Goal: Use online tool/utility

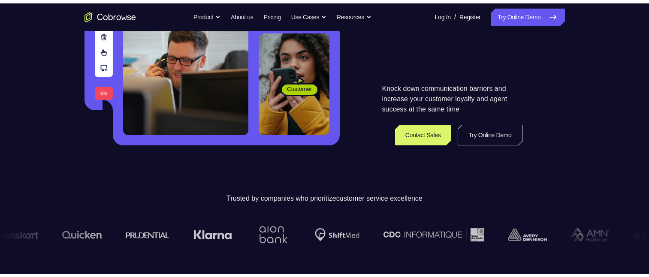
scroll to position [129, 0]
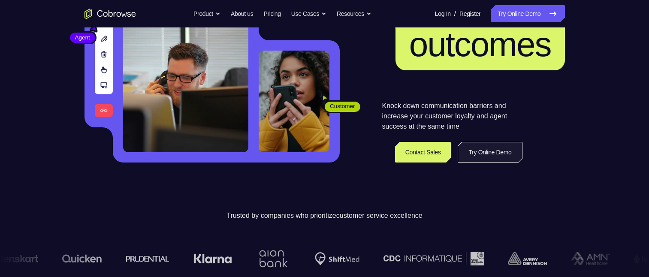
click at [464, 152] on link "Try Online Demo" at bounding box center [489, 152] width 64 height 21
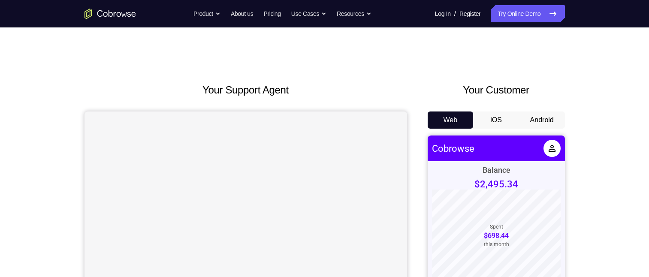
click at [536, 123] on button "Android" at bounding box center [542, 119] width 46 height 17
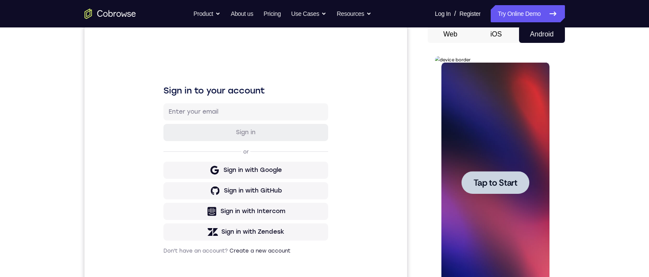
click at [506, 178] on span "Tap to Start" at bounding box center [495, 182] width 44 height 9
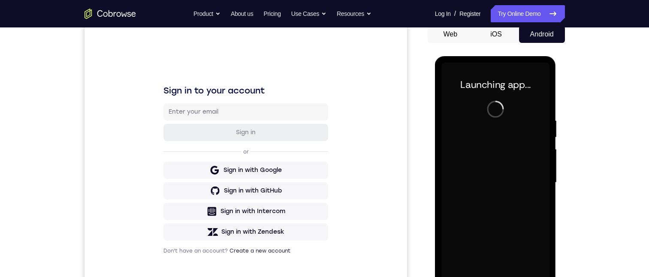
scroll to position [129, 0]
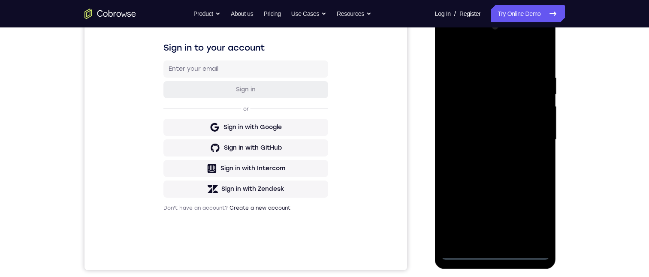
click at [496, 253] on div at bounding box center [495, 140] width 108 height 240
click at [532, 219] on div at bounding box center [495, 140] width 108 height 240
click at [448, 39] on div at bounding box center [495, 140] width 108 height 240
click at [532, 135] on div at bounding box center [495, 140] width 108 height 240
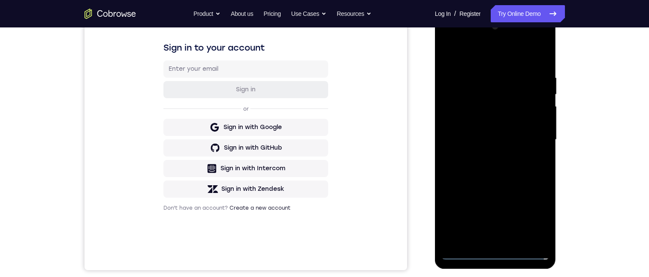
click at [486, 153] on div at bounding box center [495, 140] width 108 height 240
click at [475, 129] on div at bounding box center [495, 140] width 108 height 240
click at [457, 122] on div at bounding box center [495, 140] width 108 height 240
click at [497, 138] on div at bounding box center [495, 140] width 108 height 240
click at [490, 162] on div at bounding box center [495, 140] width 108 height 240
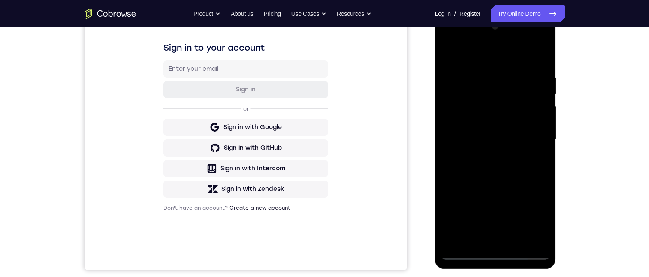
click at [490, 162] on div at bounding box center [495, 140] width 108 height 240
click at [478, 149] on div at bounding box center [495, 140] width 108 height 240
click at [494, 163] on div at bounding box center [495, 140] width 108 height 240
click at [468, 153] on div at bounding box center [495, 140] width 108 height 240
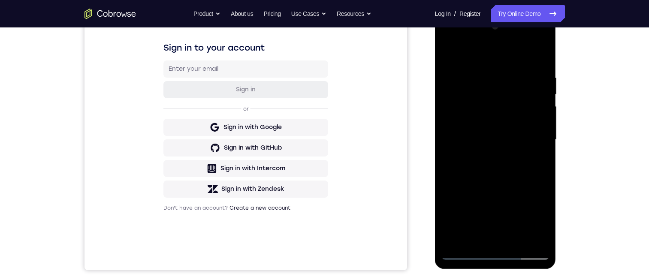
click at [507, 143] on div at bounding box center [495, 140] width 108 height 240
click at [502, 169] on div at bounding box center [495, 140] width 108 height 240
click at [536, 65] on div at bounding box center [495, 140] width 108 height 240
click at [516, 241] on div at bounding box center [495, 140] width 108 height 240
click at [496, 183] on div at bounding box center [495, 140] width 108 height 240
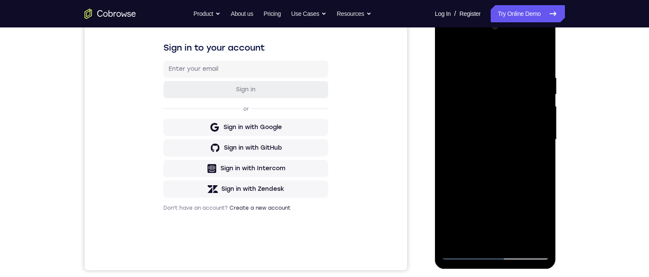
click at [478, 129] on div at bounding box center [495, 140] width 108 height 240
click at [525, 134] on div at bounding box center [495, 140] width 108 height 240
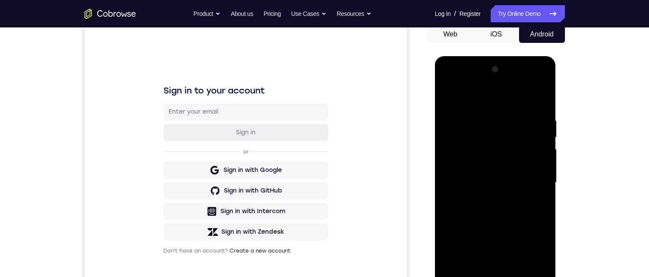
drag, startPoint x: 525, startPoint y: 176, endPoint x: 523, endPoint y: 152, distance: 23.6
click at [523, 153] on div at bounding box center [495, 183] width 108 height 240
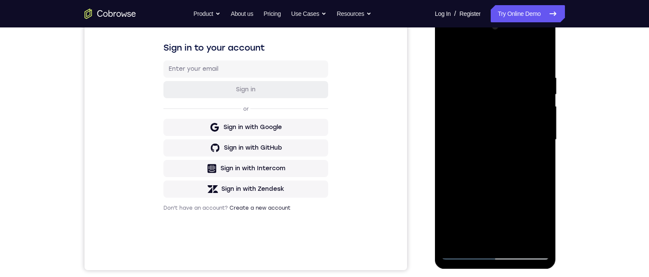
click at [469, 239] on div at bounding box center [495, 140] width 108 height 240
click at [535, 161] on div at bounding box center [495, 140] width 108 height 240
click at [534, 161] on div at bounding box center [495, 140] width 108 height 240
click at [448, 54] on div at bounding box center [495, 140] width 108 height 240
click at [464, 144] on div at bounding box center [495, 140] width 108 height 240
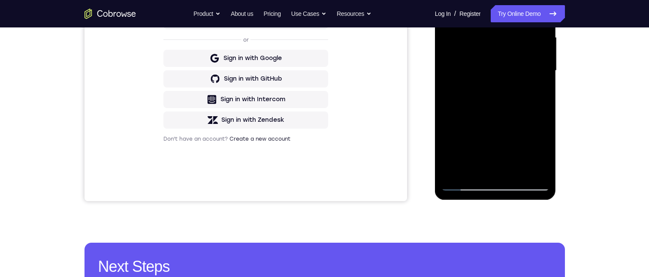
scroll to position [130, 0]
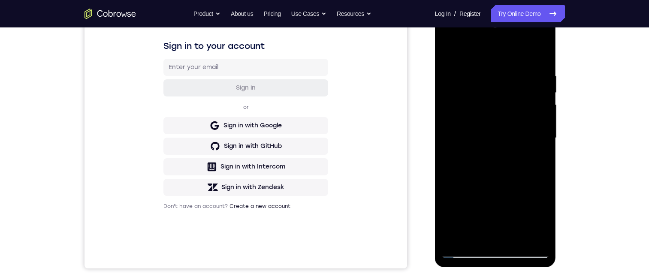
click at [448, 219] on div at bounding box center [495, 138] width 108 height 240
click at [448, 51] on div at bounding box center [495, 138] width 108 height 240
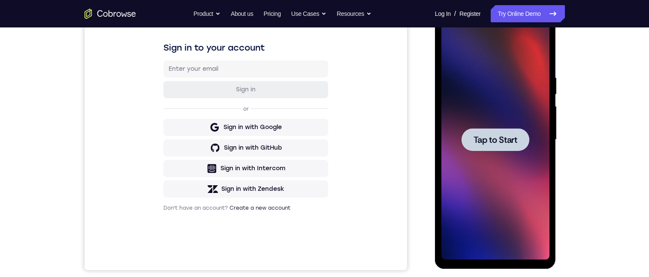
click at [480, 144] on span "Tap to Start" at bounding box center [495, 139] width 44 height 9
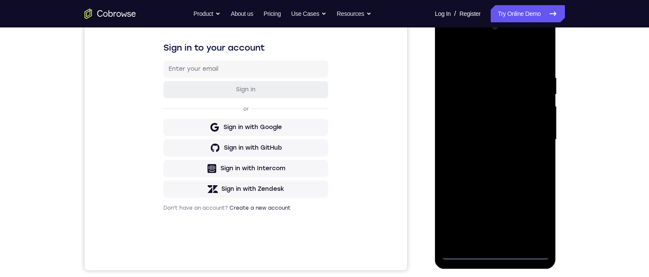
click at [495, 252] on div at bounding box center [495, 140] width 108 height 240
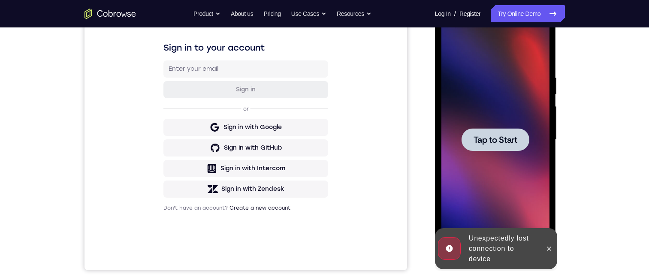
click at [489, 139] on span "Tap to Start" at bounding box center [495, 139] width 44 height 9
click at [489, 139] on div at bounding box center [495, 140] width 108 height 240
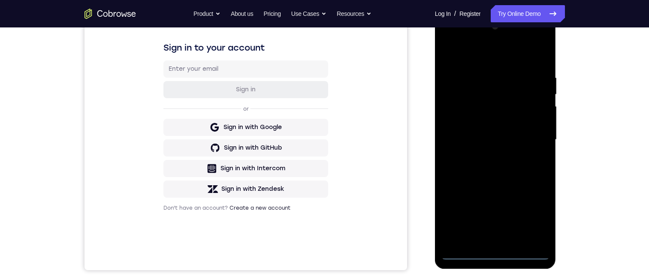
click at [495, 253] on div at bounding box center [495, 140] width 108 height 240
click at [530, 217] on div at bounding box center [495, 140] width 108 height 240
click at [449, 41] on div at bounding box center [495, 140] width 108 height 240
click at [528, 133] on div at bounding box center [495, 140] width 108 height 240
click at [484, 154] on div at bounding box center [495, 140] width 108 height 240
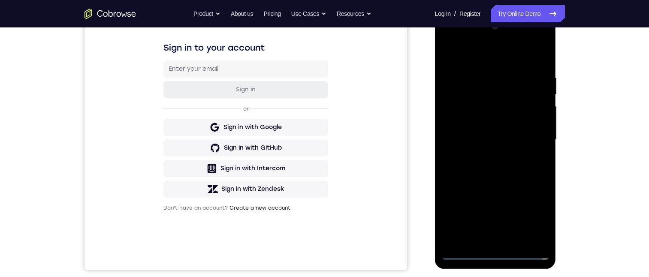
click at [470, 133] on div at bounding box center [495, 140] width 108 height 240
click at [476, 126] on div at bounding box center [495, 140] width 108 height 240
click at [479, 142] on div at bounding box center [495, 140] width 108 height 240
click at [542, 64] on div at bounding box center [495, 140] width 108 height 240
click at [483, 70] on div at bounding box center [495, 140] width 108 height 240
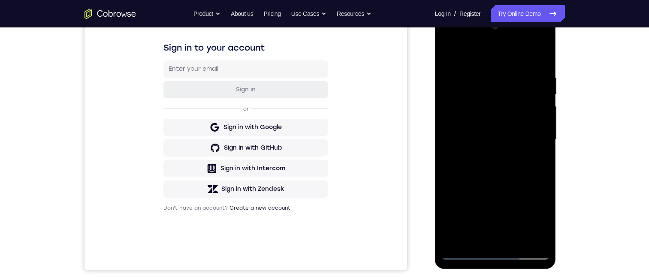
click at [532, 55] on div at bounding box center [495, 140] width 108 height 240
click at [530, 53] on div at bounding box center [495, 140] width 108 height 240
click at [495, 120] on div at bounding box center [495, 140] width 108 height 240
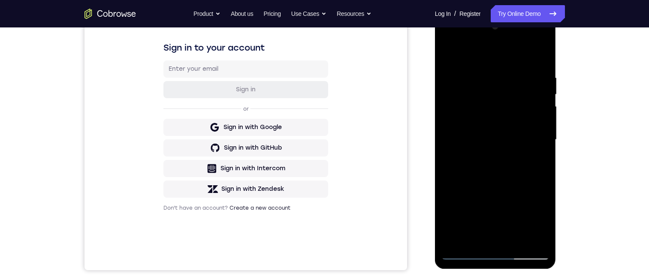
click at [541, 56] on div at bounding box center [495, 140] width 108 height 240
click at [540, 56] on div at bounding box center [495, 140] width 108 height 240
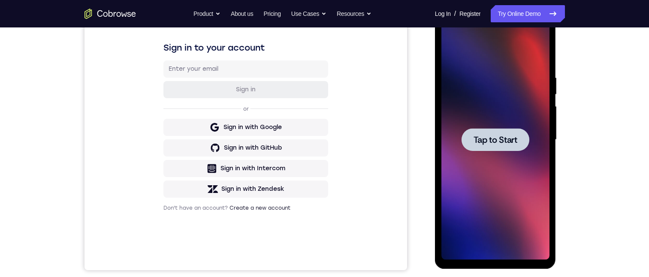
drag, startPoint x: 461, startPoint y: 134, endPoint x: 465, endPoint y: 146, distance: 12.9
click at [461, 134] on div at bounding box center [495, 139] width 68 height 23
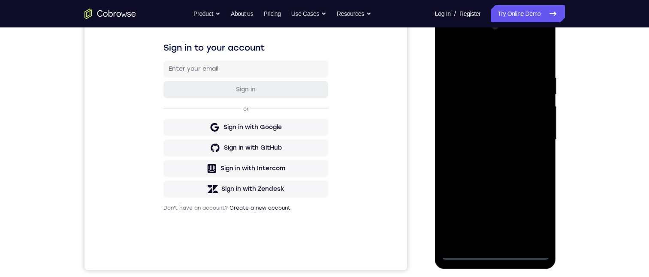
click at [496, 252] on div at bounding box center [495, 140] width 108 height 240
click at [533, 215] on div at bounding box center [495, 140] width 108 height 240
click at [450, 41] on div at bounding box center [495, 140] width 108 height 240
click at [534, 139] on div at bounding box center [495, 140] width 108 height 240
click at [487, 152] on div at bounding box center [495, 140] width 108 height 240
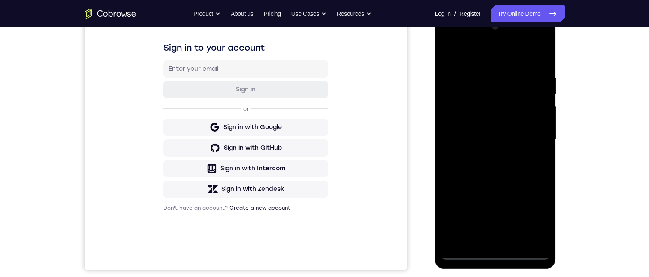
click at [475, 131] on div at bounding box center [495, 140] width 108 height 240
click at [484, 122] on div at bounding box center [495, 140] width 108 height 240
click at [485, 142] on div at bounding box center [495, 140] width 108 height 240
click at [497, 175] on div at bounding box center [495, 140] width 108 height 240
click at [535, 55] on div at bounding box center [495, 140] width 108 height 240
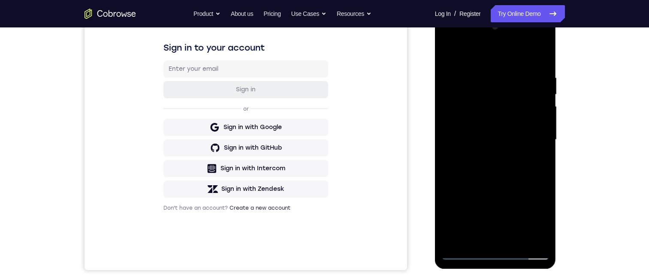
click at [541, 53] on div at bounding box center [495, 140] width 108 height 240
click at [544, 68] on div at bounding box center [495, 140] width 108 height 240
click at [512, 63] on div at bounding box center [495, 140] width 108 height 240
click at [458, 66] on div at bounding box center [495, 140] width 108 height 240
click at [461, 63] on div at bounding box center [495, 140] width 108 height 240
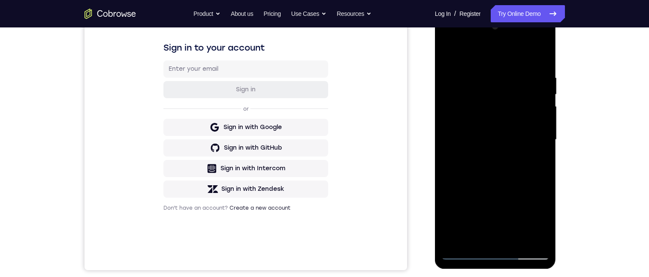
click at [489, 54] on div at bounding box center [495, 140] width 108 height 240
click at [484, 64] on div at bounding box center [495, 140] width 108 height 240
click at [449, 55] on div at bounding box center [495, 140] width 108 height 240
click at [475, 241] on div at bounding box center [495, 140] width 108 height 240
click at [463, 54] on div at bounding box center [495, 140] width 108 height 240
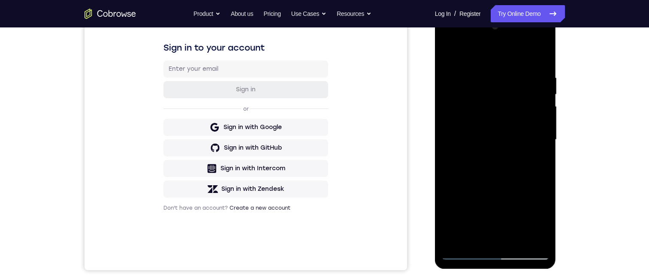
click at [472, 63] on div at bounding box center [495, 140] width 108 height 240
click at [484, 77] on div at bounding box center [495, 140] width 108 height 240
click at [511, 66] on div at bounding box center [495, 140] width 108 height 240
click at [502, 159] on div at bounding box center [495, 140] width 108 height 240
click at [448, 52] on div at bounding box center [495, 140] width 108 height 240
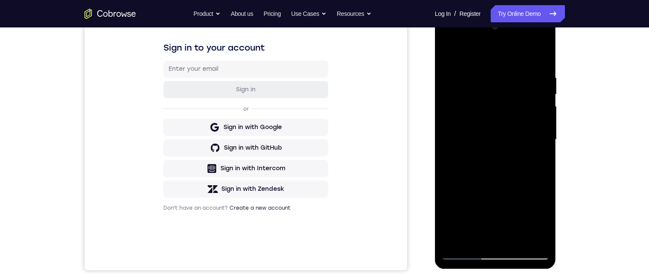
click at [478, 65] on div at bounding box center [495, 140] width 108 height 240
click at [513, 241] on div at bounding box center [495, 140] width 108 height 240
click at [500, 186] on div at bounding box center [495, 140] width 108 height 240
click at [469, 168] on div at bounding box center [495, 140] width 108 height 240
click at [535, 160] on div at bounding box center [495, 140] width 108 height 240
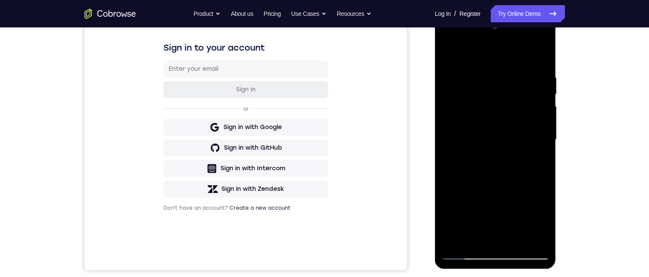
click at [447, 52] on div at bounding box center [495, 140] width 108 height 240
click at [491, 144] on div at bounding box center [495, 140] width 108 height 240
click at [446, 55] on div at bounding box center [495, 140] width 108 height 240
click at [462, 168] on div at bounding box center [495, 140] width 108 height 240
click at [533, 162] on div at bounding box center [495, 140] width 108 height 240
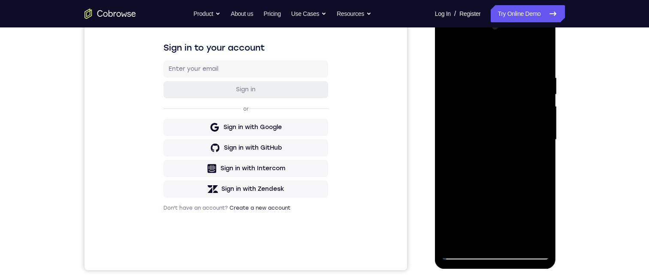
click at [448, 56] on div at bounding box center [495, 140] width 108 height 240
click at [481, 240] on div at bounding box center [495, 140] width 108 height 240
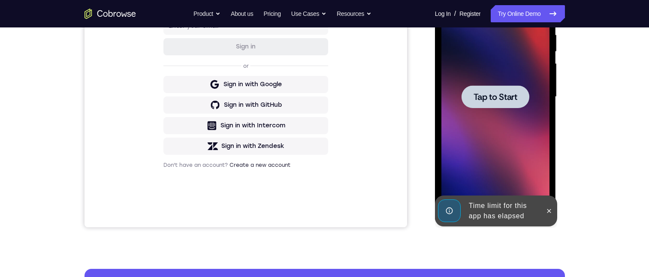
click at [487, 88] on div at bounding box center [495, 96] width 68 height 23
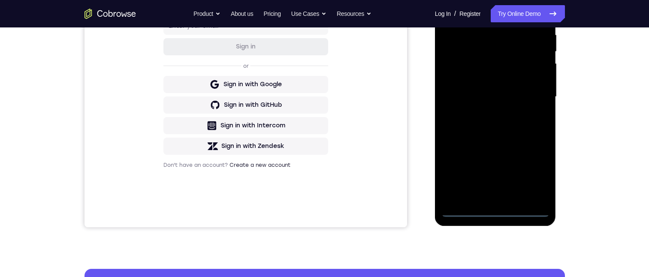
scroll to position [129, 0]
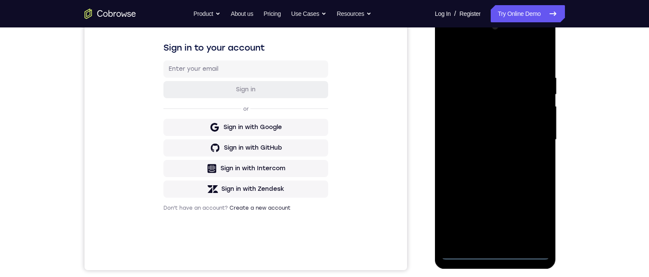
click at [496, 252] on div at bounding box center [495, 140] width 108 height 240
click at [533, 218] on div at bounding box center [495, 140] width 108 height 240
click at [448, 39] on div at bounding box center [495, 140] width 108 height 240
click at [526, 138] on div at bounding box center [495, 140] width 108 height 240
click at [485, 238] on div at bounding box center [495, 140] width 108 height 240
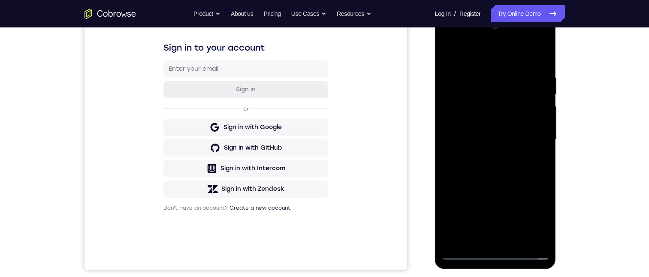
drag, startPoint x: 456, startPoint y: 131, endPoint x: 468, endPoint y: 120, distance: 16.7
click at [458, 131] on div at bounding box center [495, 140] width 108 height 240
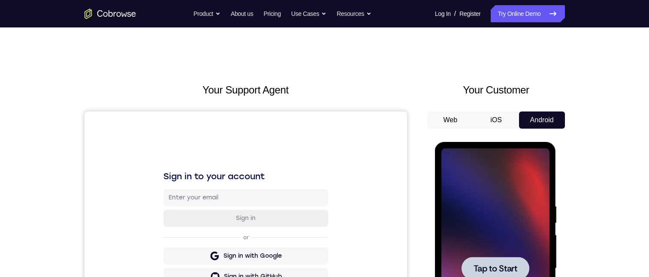
scroll to position [43, 0]
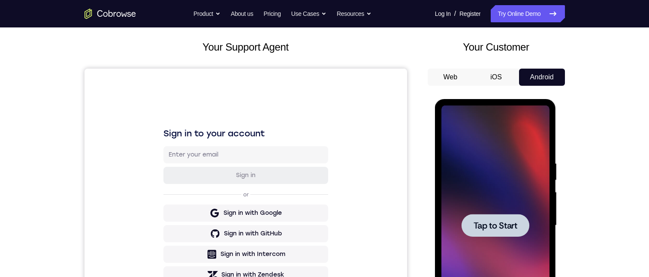
click at [472, 226] on div at bounding box center [495, 225] width 68 height 23
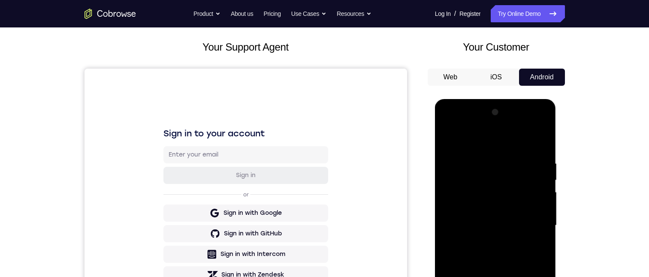
scroll to position [129, 0]
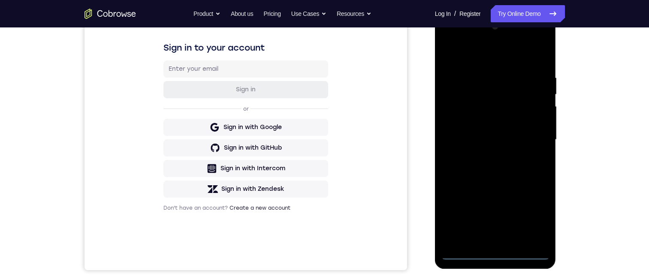
click at [495, 255] on div at bounding box center [495, 140] width 108 height 240
click at [528, 221] on div at bounding box center [495, 140] width 108 height 240
click at [450, 36] on div at bounding box center [495, 140] width 108 height 240
click at [532, 135] on div at bounding box center [495, 140] width 108 height 240
click at [489, 156] on div at bounding box center [495, 140] width 108 height 240
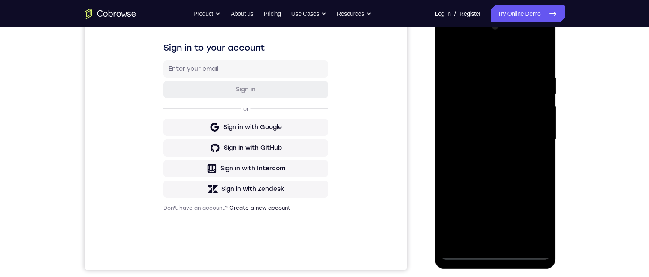
click at [463, 129] on div at bounding box center [495, 140] width 108 height 240
click at [465, 114] on div at bounding box center [495, 140] width 108 height 240
click at [466, 121] on div at bounding box center [495, 140] width 108 height 240
click at [493, 141] on div at bounding box center [495, 140] width 108 height 240
click at [495, 168] on div at bounding box center [495, 140] width 108 height 240
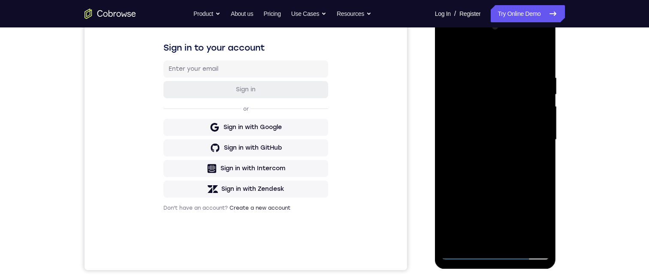
click at [493, 177] on div at bounding box center [495, 140] width 108 height 240
click at [517, 239] on div at bounding box center [495, 140] width 108 height 240
click at [497, 184] on div at bounding box center [495, 140] width 108 height 240
click at [477, 242] on div at bounding box center [495, 140] width 108 height 240
click at [472, 237] on div at bounding box center [495, 140] width 108 height 240
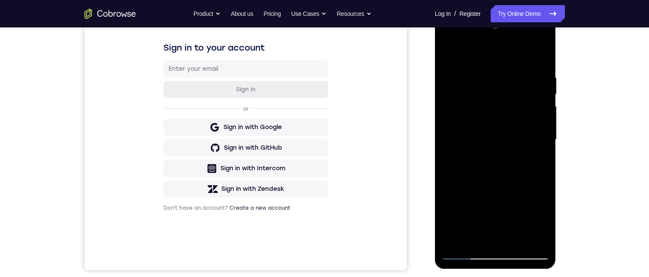
click at [451, 54] on div at bounding box center [495, 140] width 108 height 240
click at [480, 66] on div at bounding box center [495, 140] width 108 height 240
click at [467, 135] on div at bounding box center [495, 140] width 108 height 240
click at [489, 87] on div at bounding box center [495, 140] width 108 height 240
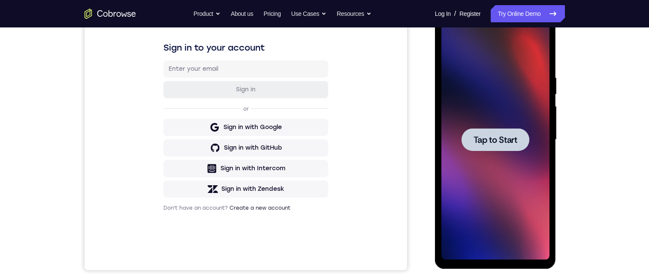
click at [473, 147] on div at bounding box center [495, 139] width 68 height 23
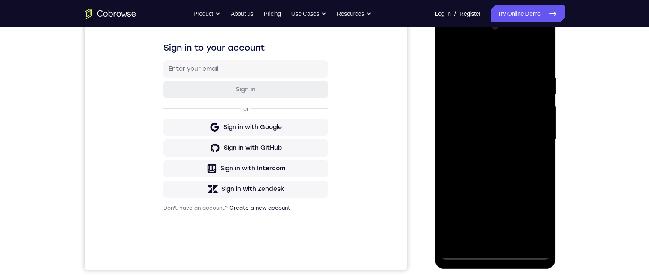
click at [491, 255] on div at bounding box center [495, 140] width 108 height 240
drag, startPoint x: 529, startPoint y: 217, endPoint x: 524, endPoint y: 219, distance: 4.6
click at [528, 217] on div at bounding box center [495, 140] width 108 height 240
click at [449, 41] on div at bounding box center [495, 140] width 108 height 240
click at [529, 135] on div at bounding box center [495, 140] width 108 height 240
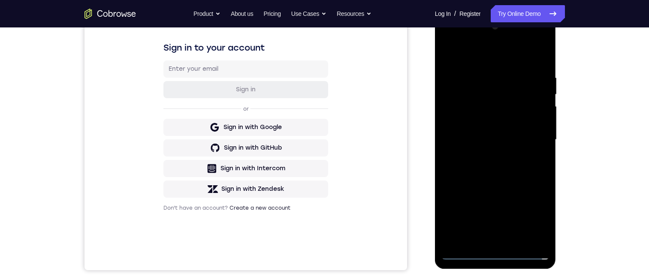
click at [489, 154] on div at bounding box center [495, 140] width 108 height 240
click at [471, 131] on div at bounding box center [495, 140] width 108 height 240
click at [456, 128] on div at bounding box center [495, 140] width 108 height 240
click at [477, 121] on div at bounding box center [495, 140] width 108 height 240
click at [467, 138] on div at bounding box center [495, 140] width 108 height 240
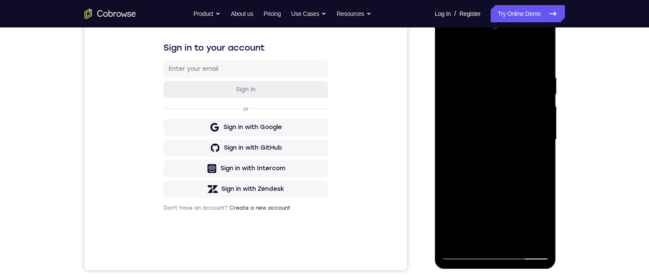
click at [493, 178] on div at bounding box center [495, 140] width 108 height 240
click at [532, 54] on div at bounding box center [495, 140] width 108 height 240
click at [482, 68] on div at bounding box center [495, 140] width 108 height 240
click at [529, 147] on div at bounding box center [495, 140] width 108 height 240
click at [533, 141] on div at bounding box center [495, 140] width 108 height 240
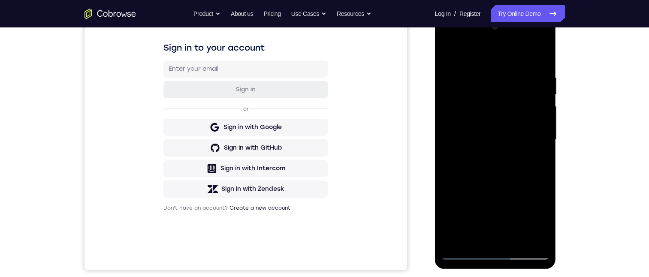
click at [527, 239] on div at bounding box center [495, 140] width 108 height 240
click at [536, 186] on div at bounding box center [495, 140] width 108 height 240
click at [526, 237] on div at bounding box center [495, 140] width 108 height 240
click at [539, 185] on div at bounding box center [495, 140] width 108 height 240
click at [528, 142] on div at bounding box center [495, 140] width 108 height 240
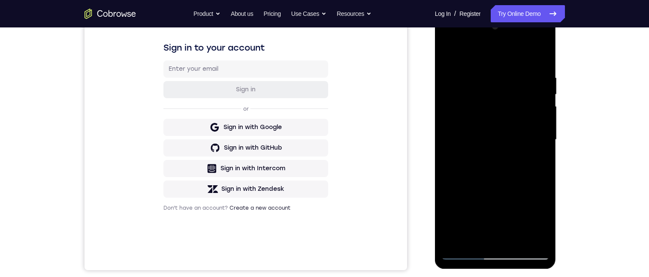
click at [456, 162] on div at bounding box center [495, 140] width 108 height 240
click at [447, 161] on div at bounding box center [495, 140] width 108 height 240
click at [447, 180] on div at bounding box center [495, 140] width 108 height 240
click at [446, 186] on div at bounding box center [495, 140] width 108 height 240
click at [446, 174] on div at bounding box center [495, 140] width 108 height 240
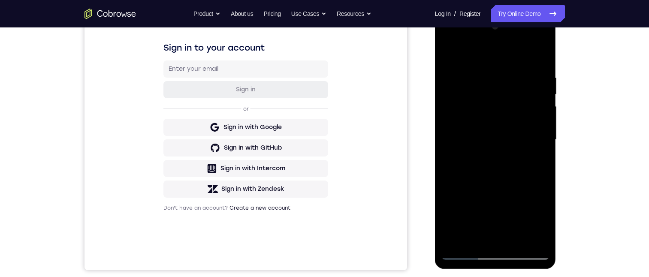
click at [527, 237] on div at bounding box center [495, 140] width 108 height 240
click at [535, 190] on div at bounding box center [495, 140] width 108 height 240
click at [539, 211] on div at bounding box center [495, 140] width 108 height 240
click at [527, 237] on div at bounding box center [495, 140] width 108 height 240
click at [542, 171] on div at bounding box center [495, 140] width 108 height 240
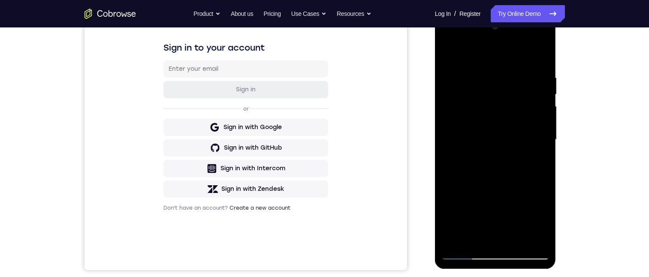
click at [544, 167] on div at bounding box center [495, 140] width 108 height 240
click at [542, 195] on div at bounding box center [495, 140] width 108 height 240
click at [527, 239] on div at bounding box center [495, 140] width 108 height 240
click at [545, 164] on div at bounding box center [495, 140] width 108 height 240
click at [543, 168] on div at bounding box center [495, 140] width 108 height 240
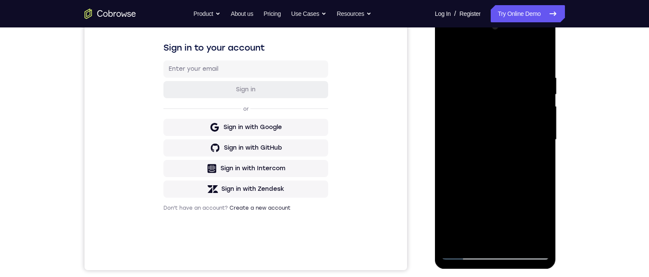
click at [529, 239] on div at bounding box center [495, 140] width 108 height 240
click at [544, 191] on div at bounding box center [495, 140] width 108 height 240
click at [528, 236] on div at bounding box center [495, 140] width 108 height 240
click at [541, 178] on div at bounding box center [495, 140] width 108 height 240
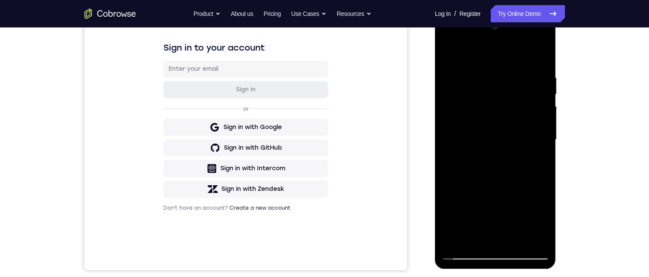
click at [542, 156] on div at bounding box center [495, 140] width 108 height 240
click at [529, 237] on div at bounding box center [495, 140] width 108 height 240
click at [543, 127] on div at bounding box center [495, 140] width 108 height 240
click at [539, 158] on div at bounding box center [495, 140] width 108 height 240
click at [527, 238] on div at bounding box center [495, 140] width 108 height 240
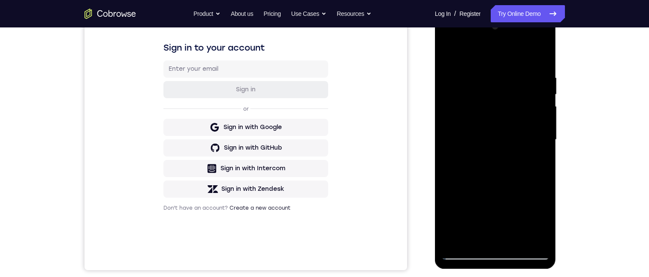
click at [539, 165] on div at bounding box center [495, 140] width 108 height 240
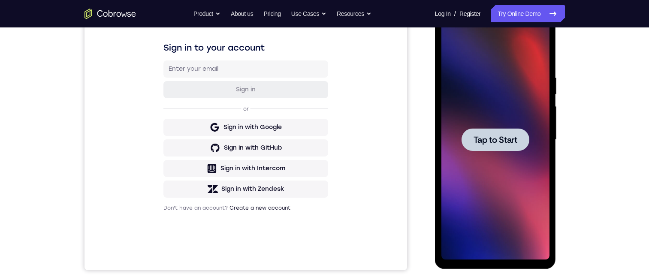
click at [506, 144] on span "Tap to Start" at bounding box center [495, 139] width 44 height 9
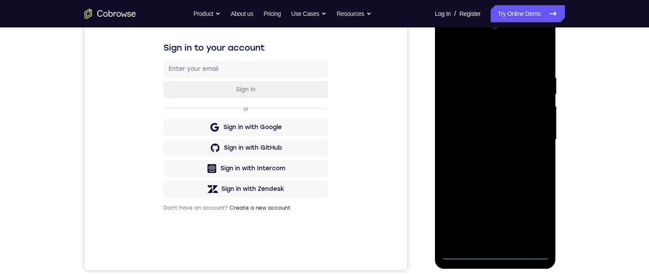
drag, startPoint x: 495, startPoint y: 252, endPoint x: 502, endPoint y: 252, distance: 7.3
click at [496, 253] on div at bounding box center [495, 140] width 108 height 240
click at [532, 216] on div at bounding box center [495, 140] width 108 height 240
click at [450, 39] on div at bounding box center [495, 140] width 108 height 240
click at [536, 136] on div at bounding box center [495, 140] width 108 height 240
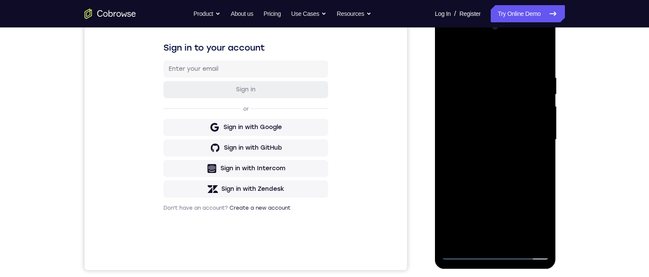
click at [487, 156] on div at bounding box center [495, 140] width 108 height 240
click at [466, 130] on div at bounding box center [495, 140] width 108 height 240
click at [466, 126] on div at bounding box center [495, 140] width 108 height 240
click at [491, 136] on div at bounding box center [495, 140] width 108 height 240
click at [491, 183] on div at bounding box center [495, 140] width 108 height 240
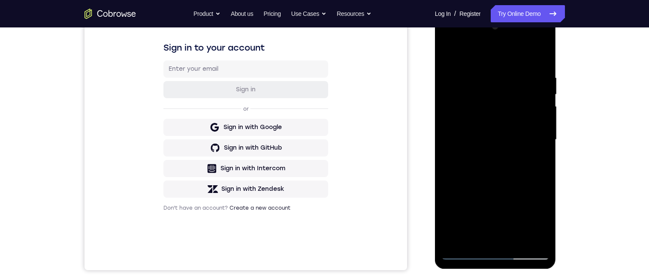
click at [535, 55] on div at bounding box center [495, 140] width 108 height 240
drag, startPoint x: 538, startPoint y: 72, endPoint x: 499, endPoint y: 65, distance: 39.8
click at [499, 65] on div at bounding box center [495, 140] width 108 height 240
drag, startPoint x: 523, startPoint y: 66, endPoint x: 463, endPoint y: 75, distance: 61.0
click at [463, 75] on div at bounding box center [495, 140] width 108 height 240
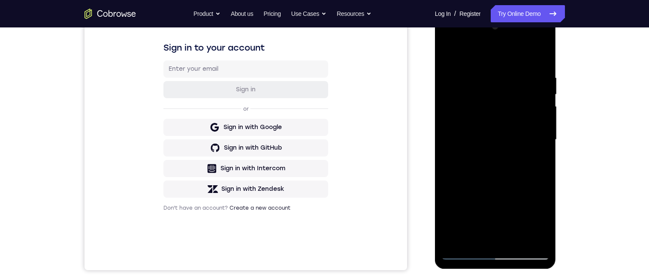
drag, startPoint x: 535, startPoint y: 70, endPoint x: 465, endPoint y: 75, distance: 70.5
click at [465, 75] on div at bounding box center [495, 140] width 108 height 240
drag, startPoint x: 502, startPoint y: 78, endPoint x: 487, endPoint y: 75, distance: 15.8
click at [487, 75] on div at bounding box center [495, 140] width 108 height 240
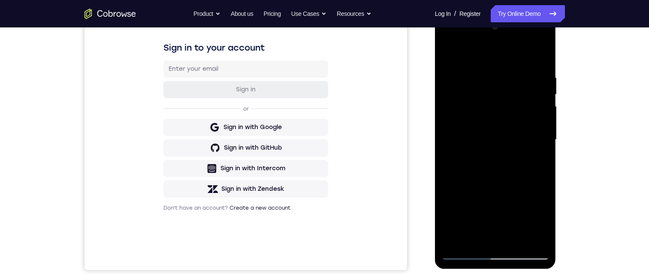
click at [526, 237] on div at bounding box center [495, 140] width 108 height 240
click at [437, 183] on div at bounding box center [495, 140] width 121 height 255
click at [446, 123] on div at bounding box center [495, 140] width 108 height 240
click at [526, 241] on div at bounding box center [495, 140] width 108 height 240
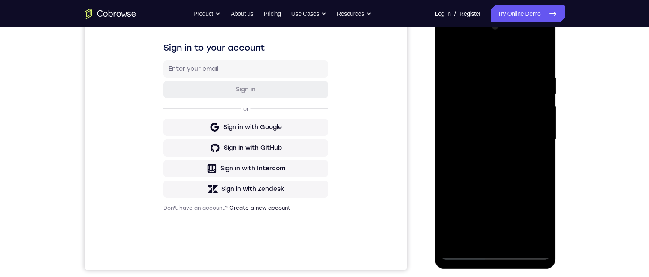
click at [444, 194] on div at bounding box center [495, 140] width 108 height 240
click at [526, 236] on div at bounding box center [495, 140] width 108 height 240
click at [529, 237] on div at bounding box center [495, 140] width 108 height 240
click at [528, 234] on div at bounding box center [495, 140] width 108 height 240
click at [542, 56] on div at bounding box center [495, 140] width 108 height 240
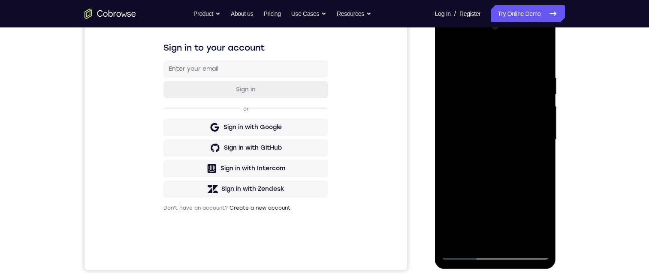
drag, startPoint x: 508, startPoint y: 186, endPoint x: 514, endPoint y: 72, distance: 114.6
click at [517, 69] on div at bounding box center [495, 140] width 108 height 240
drag, startPoint x: 502, startPoint y: 147, endPoint x: 509, endPoint y: 72, distance: 74.5
click at [511, 80] on div at bounding box center [495, 140] width 108 height 240
click at [511, 78] on div at bounding box center [495, 140] width 108 height 240
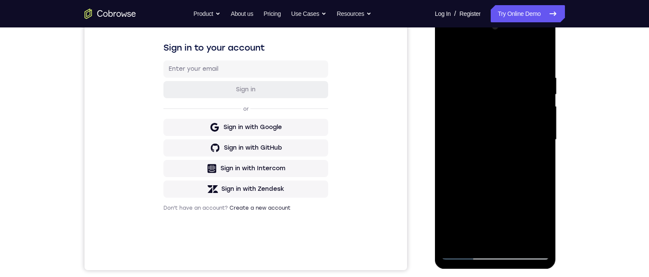
drag, startPoint x: 502, startPoint y: 99, endPoint x: 505, endPoint y: 59, distance: 39.5
click at [505, 59] on div at bounding box center [495, 140] width 108 height 240
click at [469, 221] on div at bounding box center [495, 140] width 108 height 240
click at [465, 70] on div at bounding box center [495, 140] width 108 height 240
click at [478, 67] on div at bounding box center [495, 140] width 108 height 240
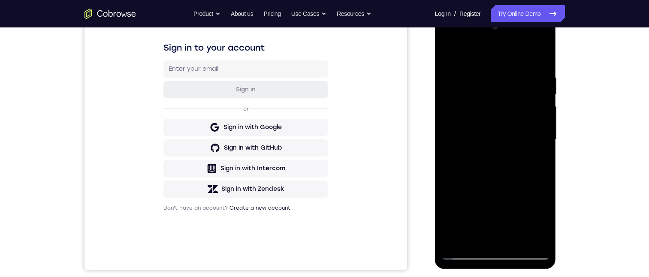
click at [463, 72] on div at bounding box center [495, 140] width 108 height 240
click at [467, 68] on div at bounding box center [495, 140] width 108 height 240
click at [470, 113] on div at bounding box center [495, 140] width 108 height 240
click at [522, 84] on div at bounding box center [495, 140] width 108 height 240
click at [463, 70] on div at bounding box center [495, 140] width 108 height 240
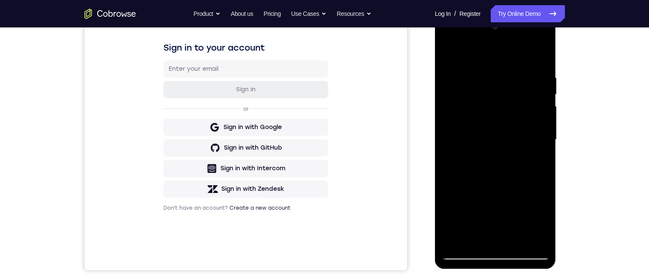
click at [465, 66] on div at bounding box center [495, 140] width 108 height 240
click at [450, 13] on div at bounding box center [495, 13] width 121 height 0
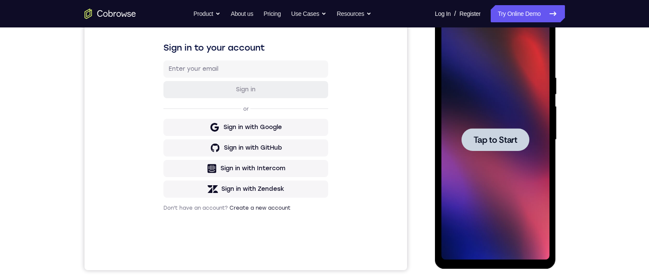
click at [482, 135] on span "Tap to Start" at bounding box center [495, 139] width 44 height 9
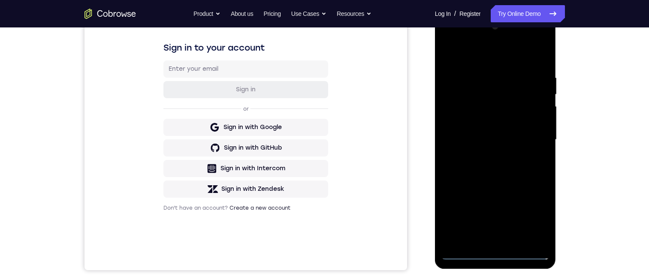
click at [494, 255] on div at bounding box center [495, 140] width 108 height 240
click at [530, 219] on div at bounding box center [495, 140] width 108 height 240
click at [449, 40] on div at bounding box center [495, 140] width 108 height 240
click at [451, 37] on div at bounding box center [495, 140] width 108 height 240
drag, startPoint x: 449, startPoint y: 41, endPoint x: 445, endPoint y: 36, distance: 6.4
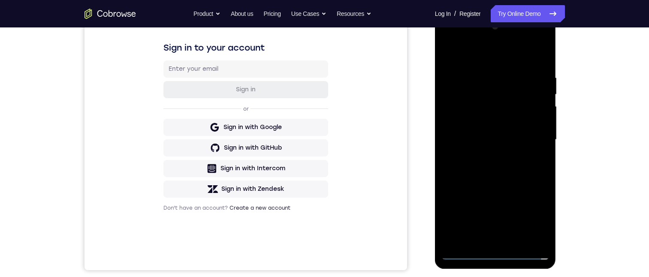
click at [445, 36] on div at bounding box center [495, 140] width 108 height 240
click at [449, 39] on div at bounding box center [495, 140] width 108 height 240
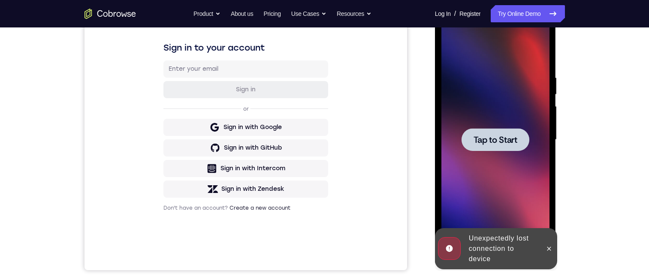
click at [502, 144] on span "Tap to Start" at bounding box center [495, 139] width 44 height 9
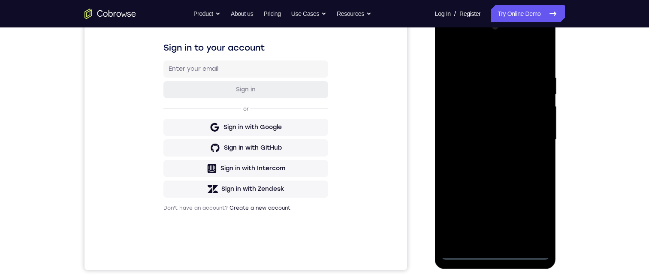
click at [497, 252] on div at bounding box center [495, 140] width 108 height 240
click at [533, 220] on div at bounding box center [495, 140] width 108 height 240
click at [449, 41] on div at bounding box center [495, 140] width 108 height 240
click at [535, 138] on div at bounding box center [495, 140] width 108 height 240
click at [484, 241] on div at bounding box center [495, 140] width 108 height 240
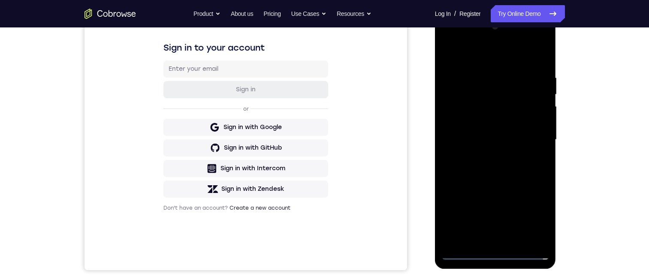
click at [461, 134] on div at bounding box center [495, 140] width 108 height 240
click at [466, 121] on div at bounding box center [495, 140] width 108 height 240
click at [489, 138] on div at bounding box center [495, 140] width 108 height 240
click at [495, 177] on div at bounding box center [495, 140] width 108 height 240
drag, startPoint x: 536, startPoint y: 240, endPoint x: 538, endPoint y: 234, distance: 5.7
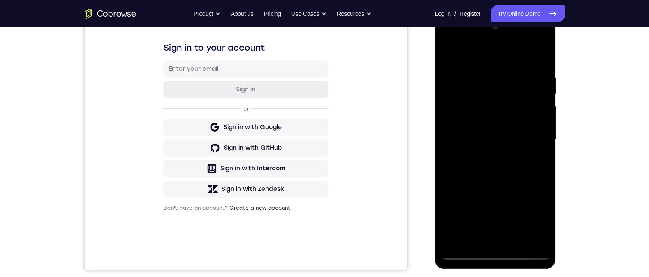
click at [536, 240] on div at bounding box center [495, 140] width 108 height 240
click at [532, 51] on div at bounding box center [495, 140] width 108 height 240
click at [472, 240] on div at bounding box center [495, 140] width 108 height 240
drag, startPoint x: 472, startPoint y: 240, endPoint x: 473, endPoint y: 245, distance: 4.9
click at [472, 240] on div at bounding box center [495, 140] width 108 height 240
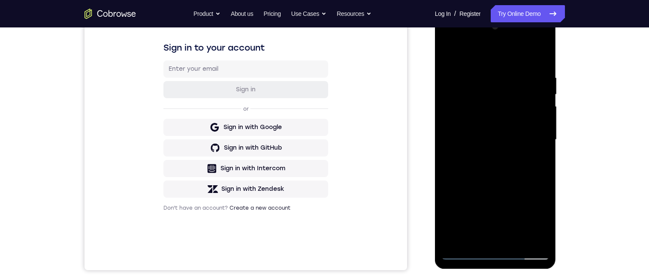
click at [465, 54] on div at bounding box center [495, 140] width 108 height 240
click at [475, 66] on div at bounding box center [495, 140] width 108 height 240
click at [491, 81] on div at bounding box center [495, 140] width 108 height 240
click at [454, 233] on div at bounding box center [495, 140] width 108 height 240
click at [447, 51] on div at bounding box center [495, 140] width 108 height 240
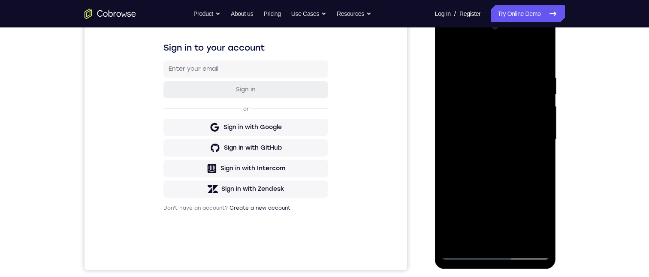
click at [472, 51] on div at bounding box center [495, 140] width 108 height 240
click at [465, 53] on div at bounding box center [495, 140] width 108 height 240
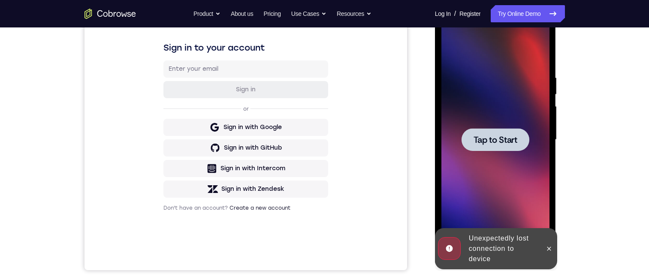
click at [485, 142] on span "Tap to Start" at bounding box center [495, 139] width 44 height 9
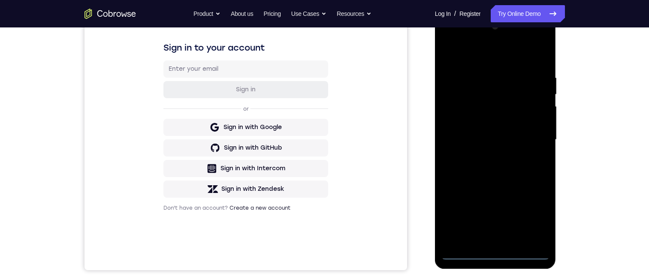
click at [493, 252] on div at bounding box center [495, 140] width 108 height 240
click at [528, 216] on div at bounding box center [495, 140] width 108 height 240
click at [449, 39] on div at bounding box center [495, 140] width 108 height 240
click at [533, 133] on div at bounding box center [495, 140] width 108 height 240
click at [489, 155] on div at bounding box center [495, 140] width 108 height 240
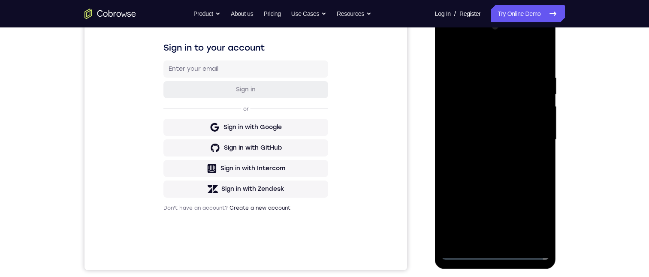
click at [462, 134] on div at bounding box center [495, 140] width 108 height 240
click at [458, 120] on div at bounding box center [495, 140] width 108 height 240
click at [496, 140] on div at bounding box center [495, 140] width 108 height 240
click at [491, 174] on div at bounding box center [495, 140] width 108 height 240
drag, startPoint x: 469, startPoint y: 139, endPoint x: 475, endPoint y: 195, distance: 56.1
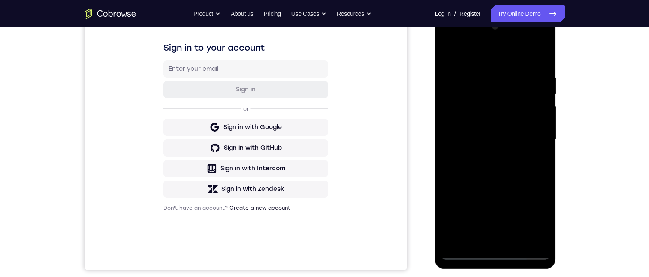
click at [476, 183] on div at bounding box center [495, 140] width 108 height 240
drag, startPoint x: 475, startPoint y: 195, endPoint x: 475, endPoint y: 94, distance: 101.2
click at [475, 94] on div at bounding box center [495, 140] width 108 height 240
drag, startPoint x: 484, startPoint y: 186, endPoint x: 486, endPoint y: 125, distance: 60.5
click at [489, 78] on div at bounding box center [495, 140] width 108 height 240
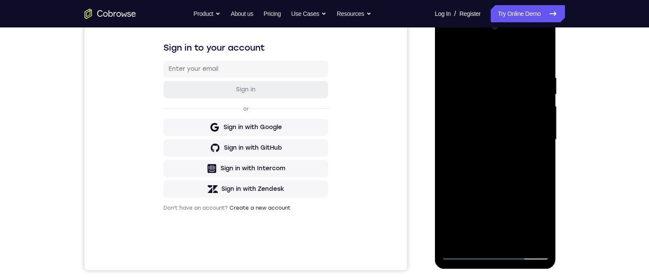
drag, startPoint x: 488, startPoint y: 168, endPoint x: 480, endPoint y: 56, distance: 112.6
click at [480, 56] on div at bounding box center [495, 140] width 108 height 240
drag, startPoint x: 518, startPoint y: 141, endPoint x: 514, endPoint y: 62, distance: 79.4
click at [515, 73] on div at bounding box center [495, 140] width 108 height 240
drag, startPoint x: 497, startPoint y: 198, endPoint x: 487, endPoint y: 113, distance: 85.5
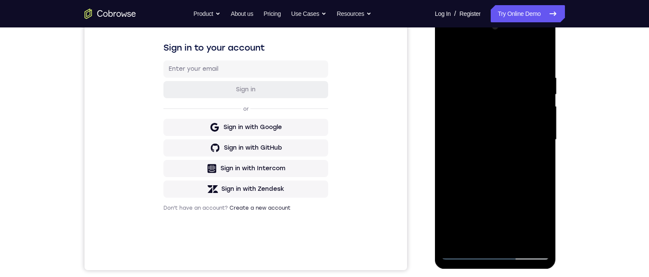
click at [485, 115] on div at bounding box center [495, 140] width 108 height 240
click at [518, 238] on div at bounding box center [495, 140] width 108 height 240
click at [511, 240] on div at bounding box center [495, 140] width 108 height 240
click at [516, 239] on div at bounding box center [495, 140] width 108 height 240
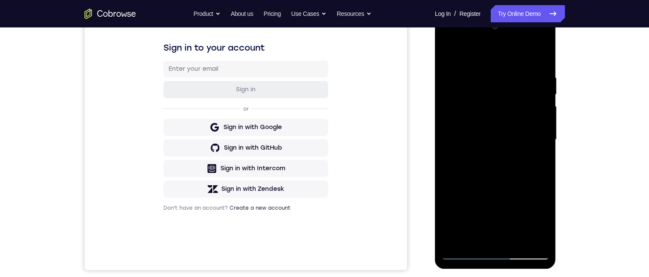
click at [493, 183] on div at bounding box center [495, 140] width 108 height 240
drag, startPoint x: 483, startPoint y: 181, endPoint x: 478, endPoint y: 149, distance: 32.9
click at [478, 149] on div at bounding box center [495, 140] width 108 height 240
drag, startPoint x: 484, startPoint y: 195, endPoint x: 466, endPoint y: 120, distance: 76.8
click at [466, 120] on div at bounding box center [495, 140] width 108 height 240
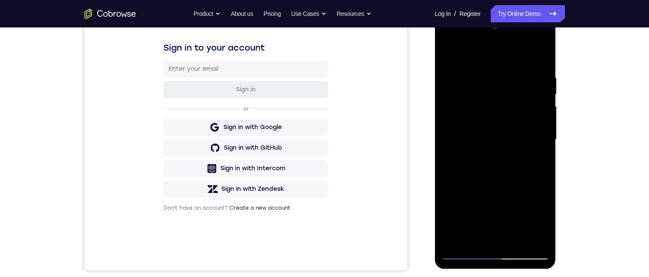
drag, startPoint x: 467, startPoint y: 238, endPoint x: 459, endPoint y: 238, distance: 7.7
click at [459, 236] on div at bounding box center [495, 140] width 108 height 240
click at [470, 234] on div at bounding box center [495, 140] width 108 height 240
click at [535, 163] on div at bounding box center [495, 140] width 108 height 240
click at [447, 53] on div at bounding box center [495, 140] width 108 height 240
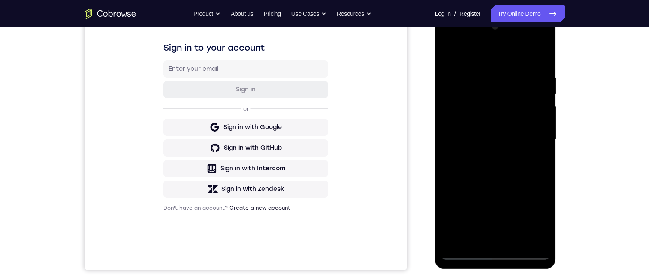
click at [449, 51] on div at bounding box center [495, 140] width 108 height 240
drag, startPoint x: 473, startPoint y: 237, endPoint x: 944, endPoint y: 285, distance: 473.1
click at [473, 237] on div at bounding box center [495, 140] width 108 height 240
click at [456, 55] on div at bounding box center [495, 140] width 108 height 240
drag, startPoint x: 482, startPoint y: 82, endPoint x: 486, endPoint y: 123, distance: 41.8
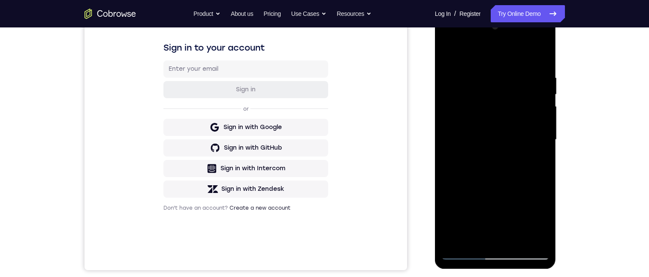
click at [486, 123] on div at bounding box center [495, 140] width 108 height 240
click at [468, 67] on div at bounding box center [495, 140] width 108 height 240
click at [448, 51] on div at bounding box center [495, 140] width 108 height 240
click at [464, 71] on div at bounding box center [495, 140] width 108 height 240
click at [482, 81] on div at bounding box center [495, 140] width 108 height 240
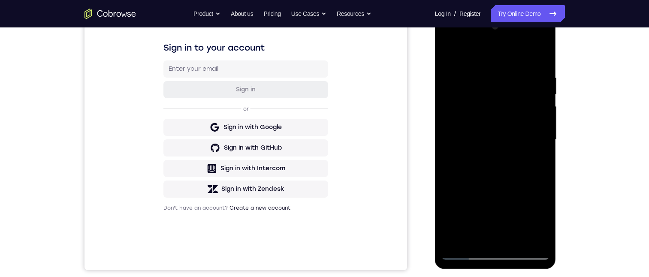
click at [448, 54] on div at bounding box center [495, 140] width 108 height 240
drag, startPoint x: 498, startPoint y: 252, endPoint x: 436, endPoint y: 138, distance: 129.3
click at [487, 234] on div at bounding box center [495, 140] width 108 height 240
